Goal: Navigation & Orientation: Find specific page/section

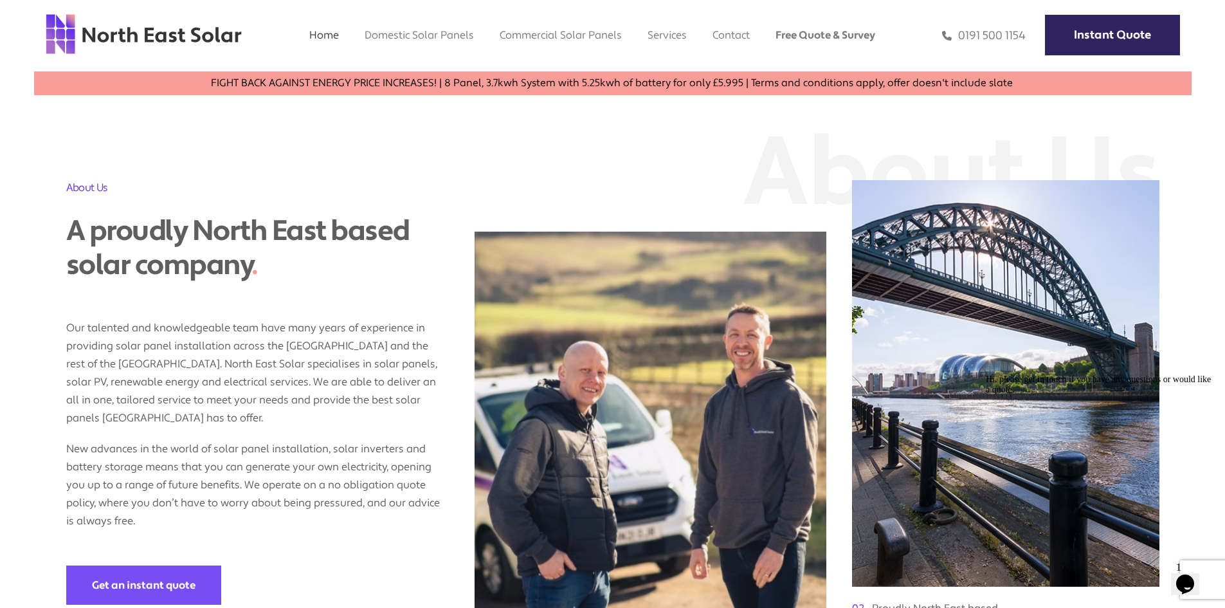
scroll to position [905, 0]
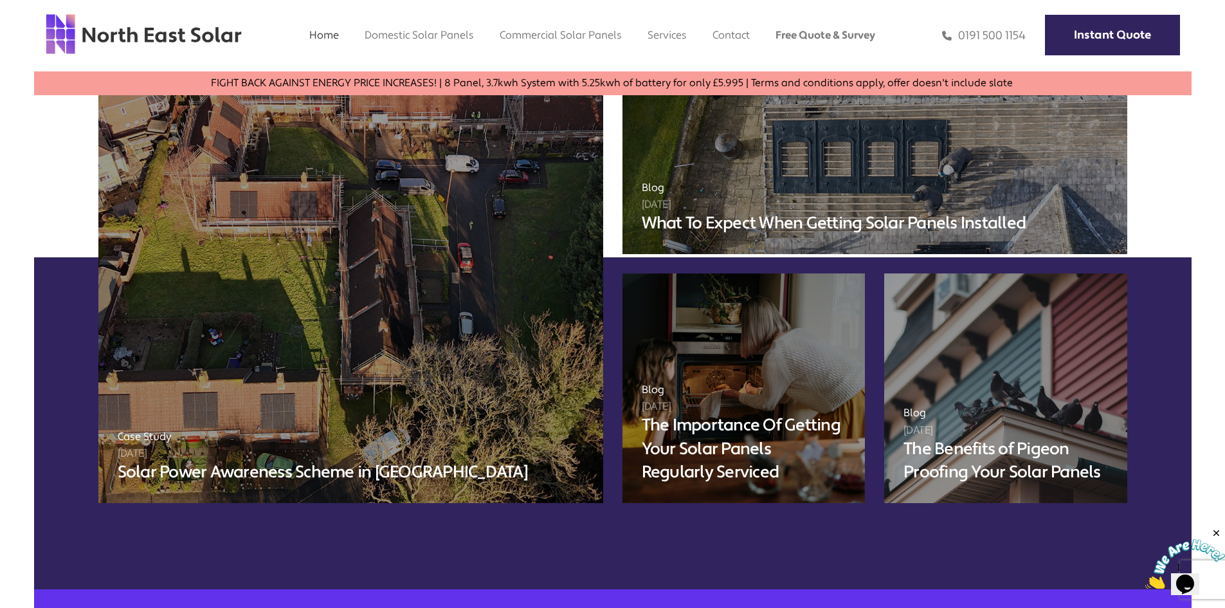
scroll to position [4783, 0]
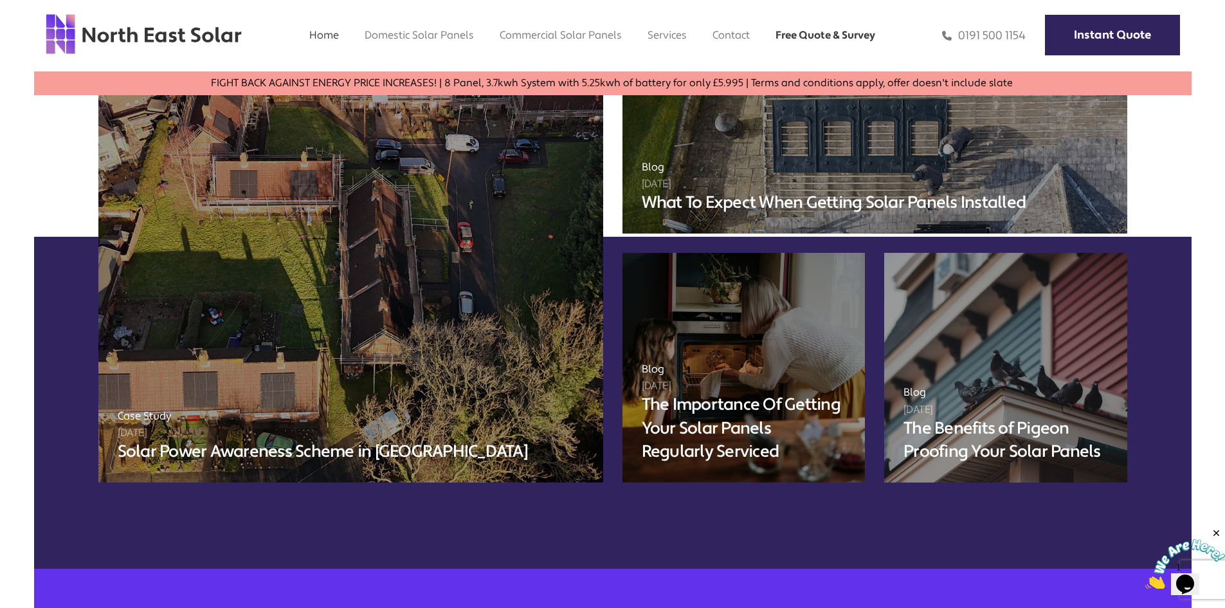
click at [798, 32] on link "Free Quote & Survey" at bounding box center [825, 35] width 100 height 14
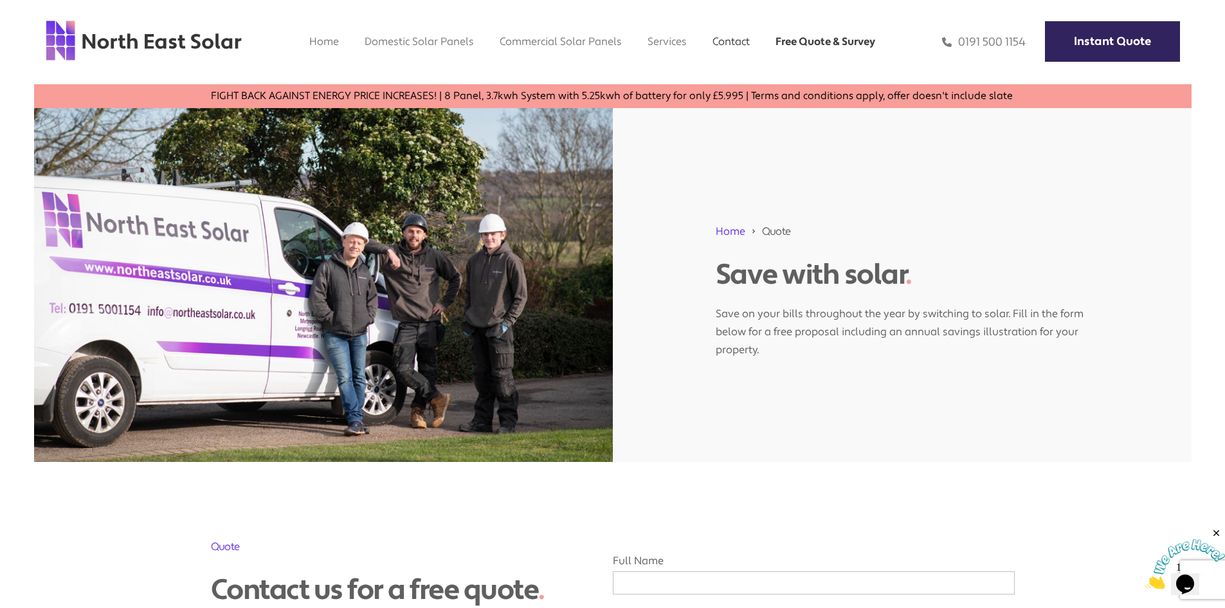
click at [730, 41] on link "Contact" at bounding box center [730, 42] width 37 height 14
